Goal: Information Seeking & Learning: Learn about a topic

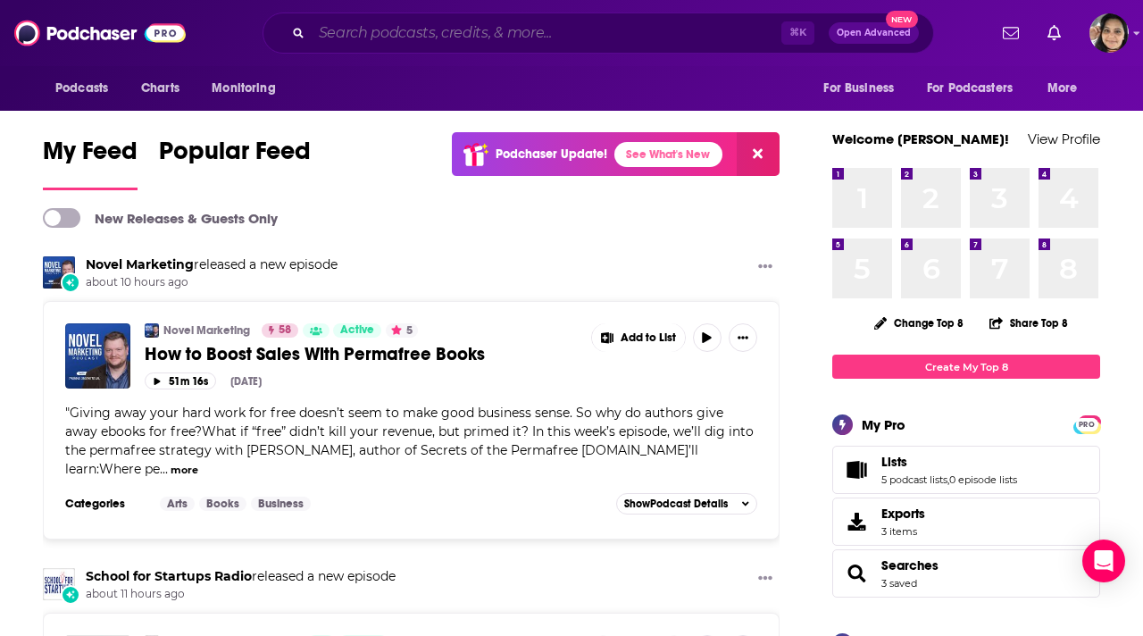
click at [402, 29] on input "Search podcasts, credits, & more..." at bounding box center [547, 33] width 470 height 29
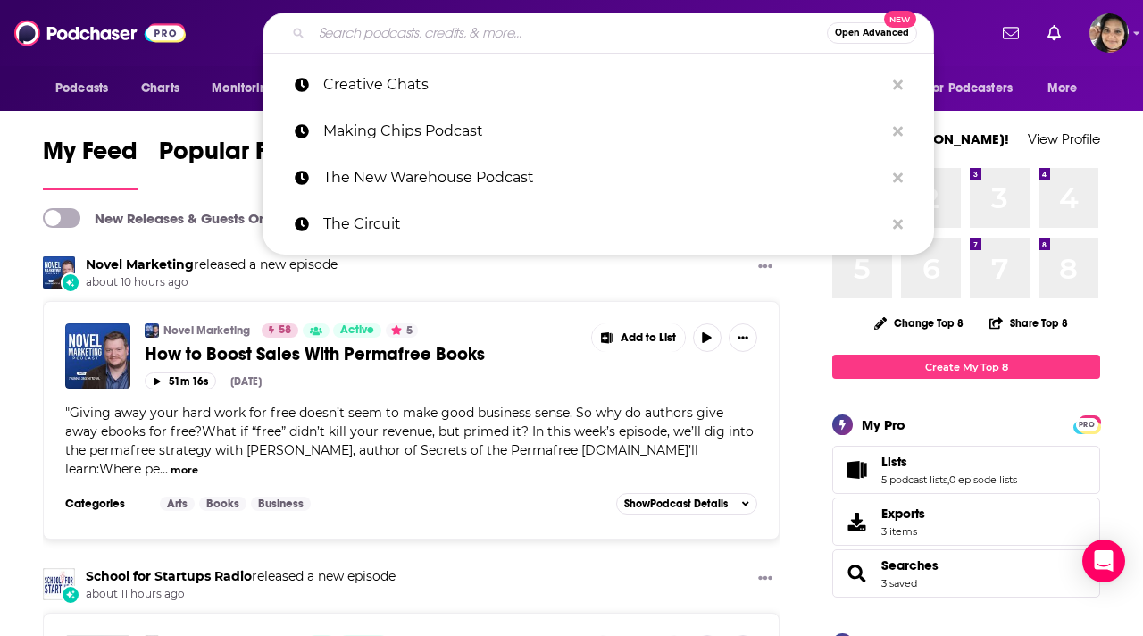
paste input "Wild & Well Podcast"
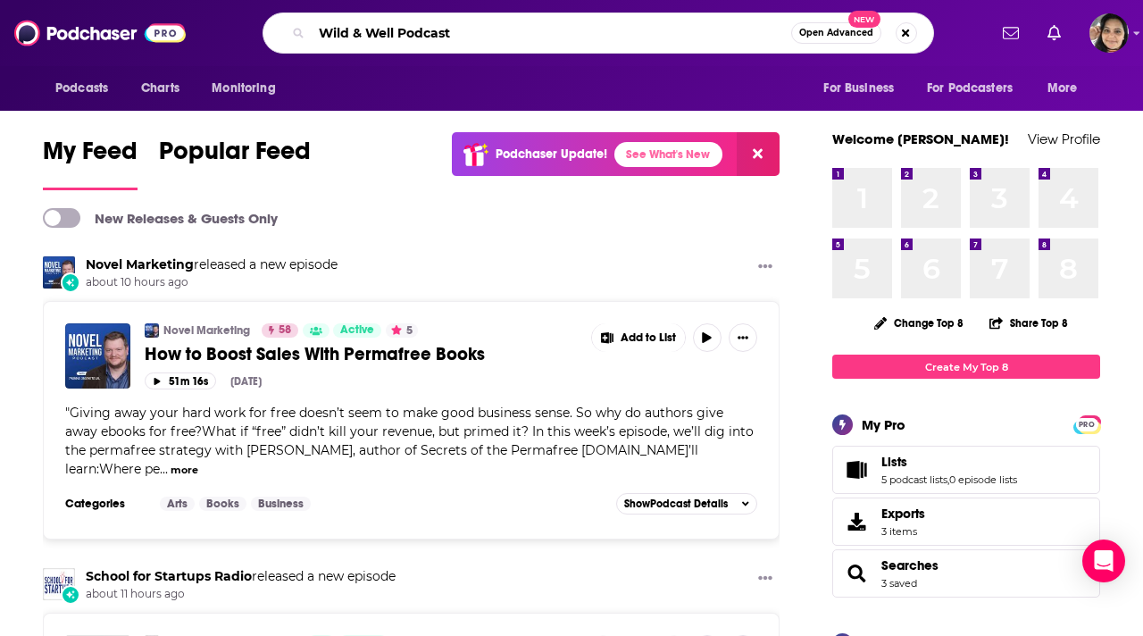
type input "Wild & Well Podcast"
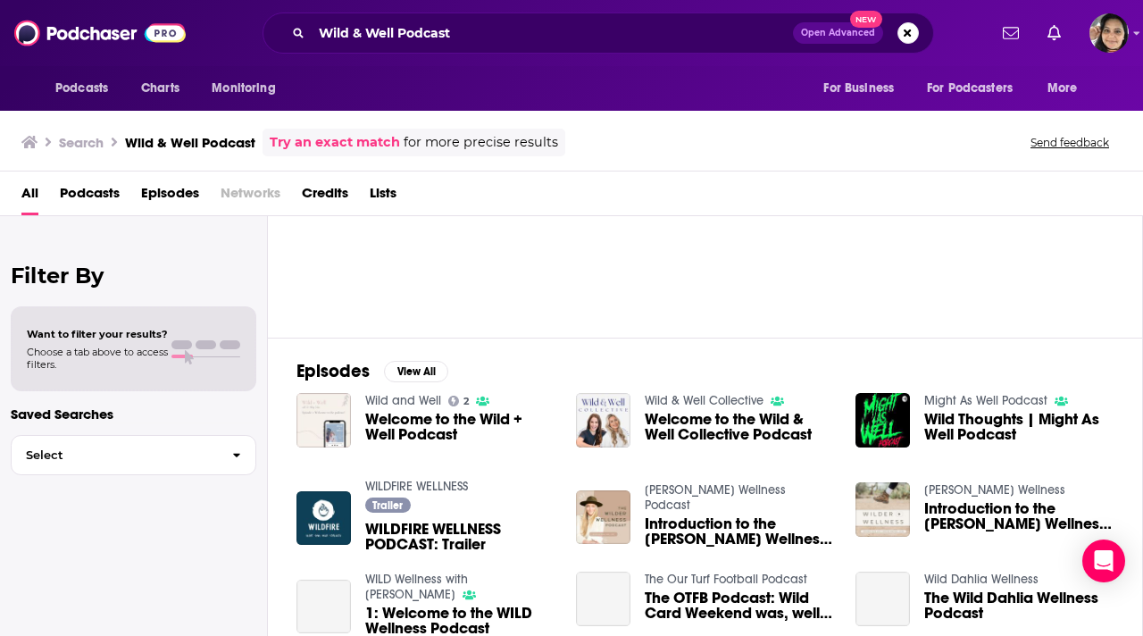
scroll to position [153, 0]
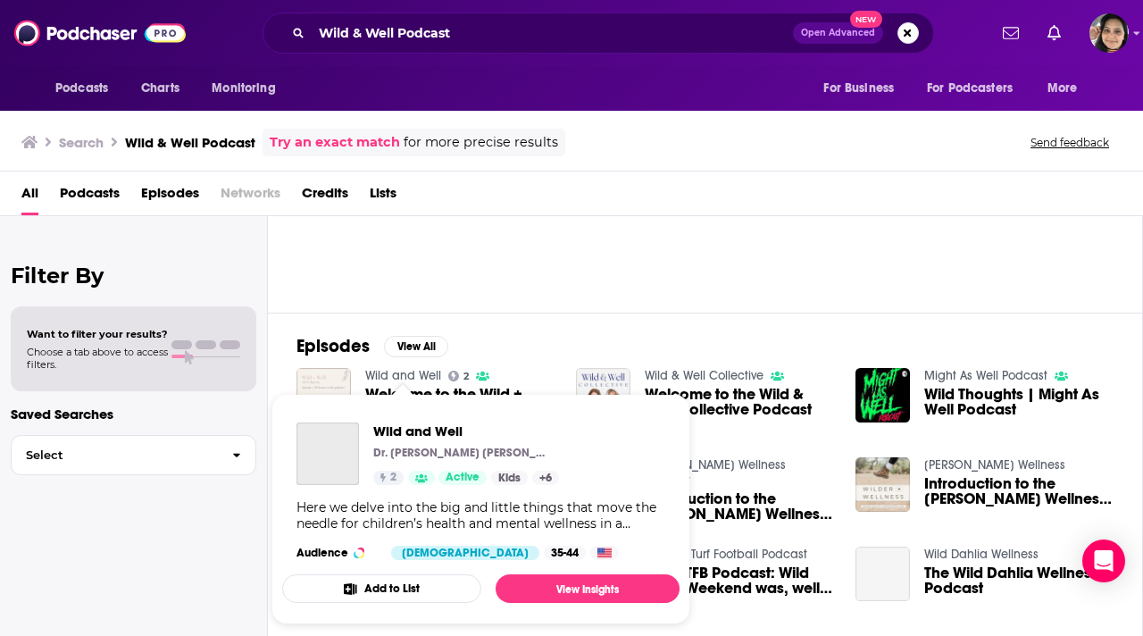
click at [407, 372] on link "Wild and Well" at bounding box center [403, 375] width 76 height 15
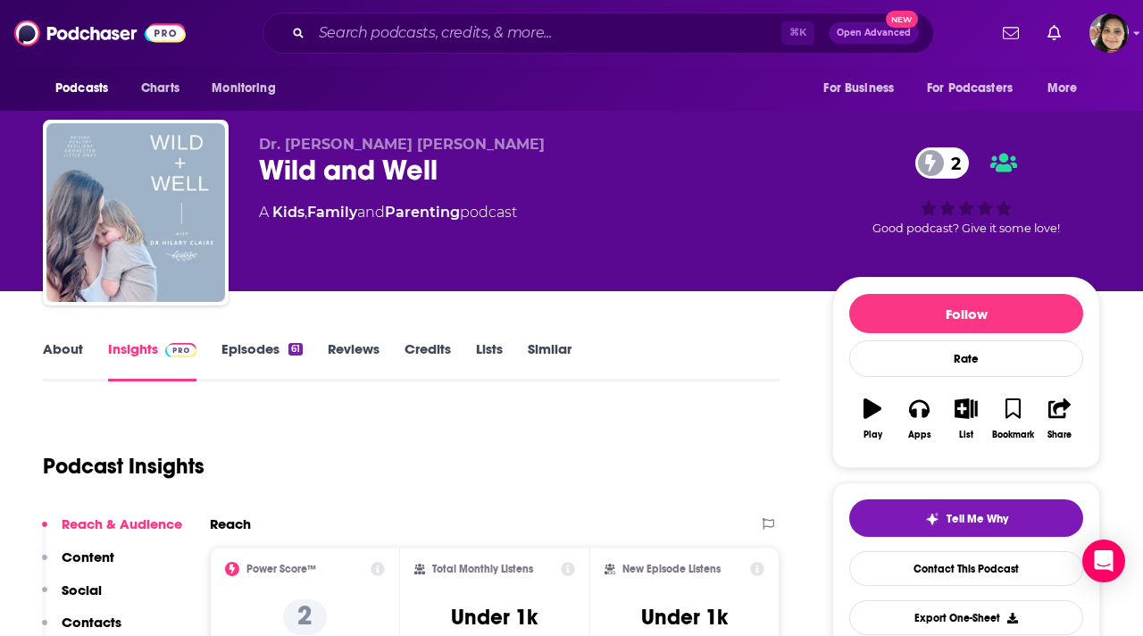
click at [253, 348] on link "Episodes 61" at bounding box center [262, 360] width 81 height 41
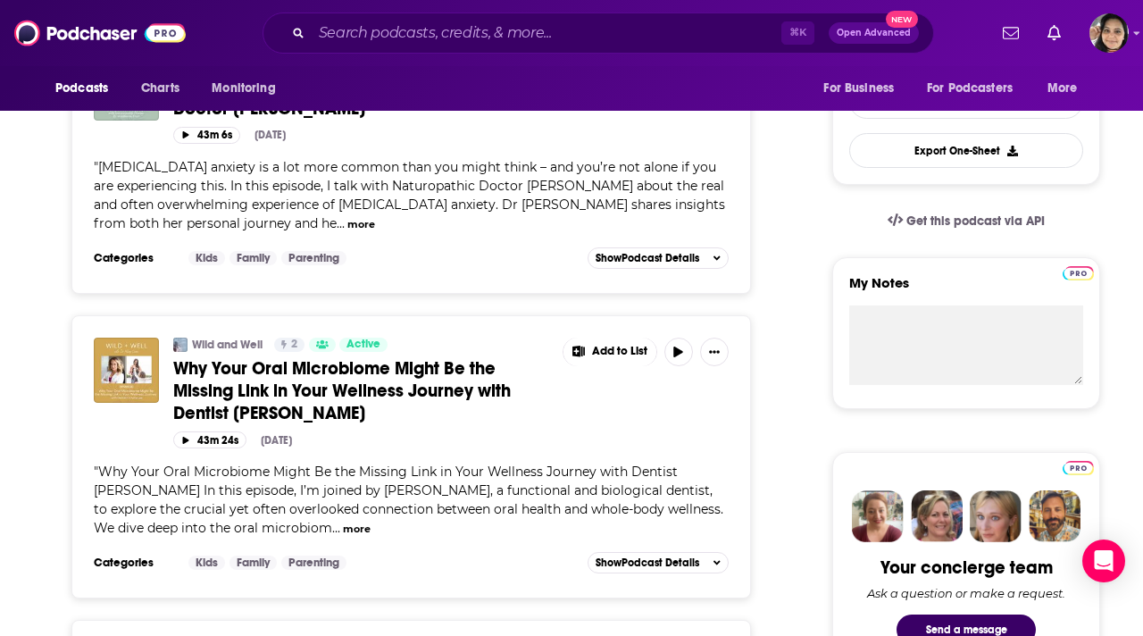
scroll to position [481, 0]
